Goal: Information Seeking & Learning: Check status

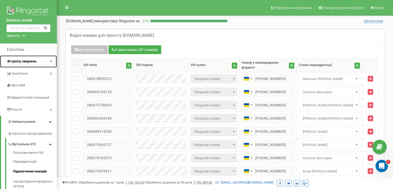
click at [52, 60] on link "Центр звернень" at bounding box center [28, 61] width 57 height 12
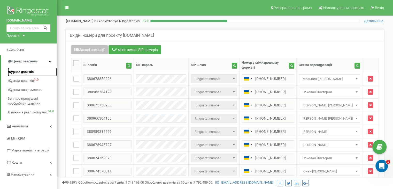
click at [19, 70] on span "Журнал дзвінків" at bounding box center [21, 72] width 26 height 5
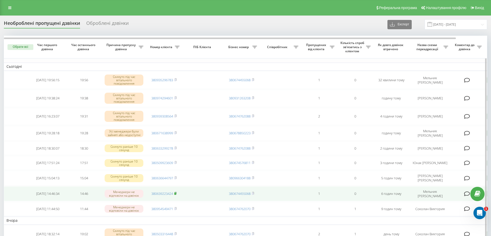
click at [176, 195] on rect at bounding box center [176, 193] width 2 height 2
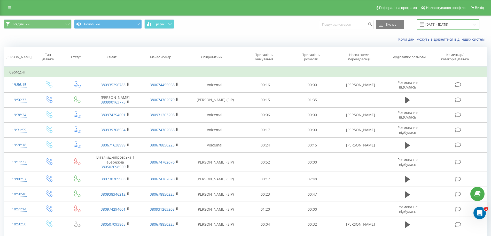
click at [444, 25] on input "20.08.2025 - 20.09.2025" at bounding box center [448, 24] width 63 height 10
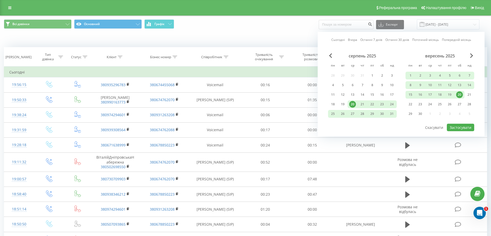
click at [459, 94] on div "20" at bounding box center [460, 94] width 7 height 7
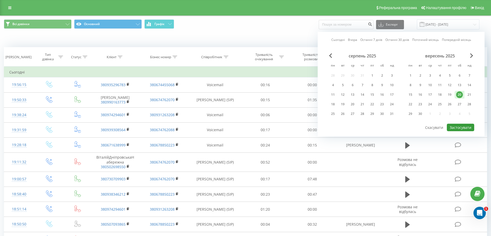
click at [453, 128] on button "Застосувати" at bounding box center [460, 127] width 27 height 7
type input "20.09.2025 - 20.09.2025"
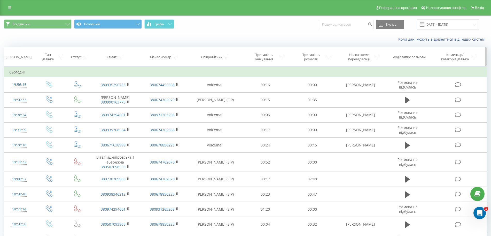
click at [228, 56] on icon at bounding box center [226, 57] width 5 height 3
click at [214, 95] on input "text" at bounding box center [215, 93] width 45 height 9
type input "Мельник"
click at [225, 105] on span "OK" at bounding box center [226, 104] width 14 height 8
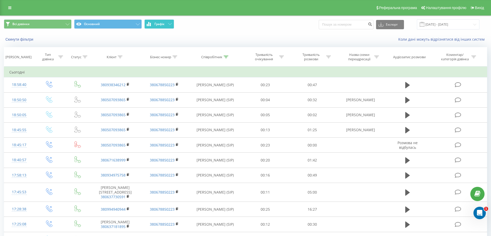
click at [159, 27] on button "Графік" at bounding box center [160, 23] width 30 height 9
